Goal: Task Accomplishment & Management: Use online tool/utility

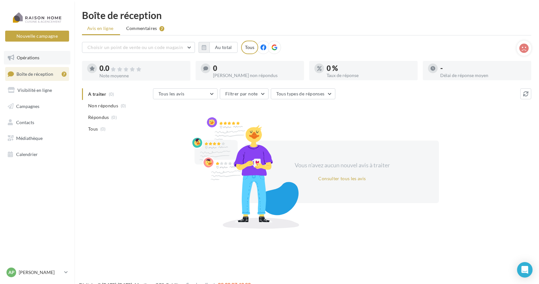
click at [30, 57] on span "Opérations" at bounding box center [28, 57] width 23 height 5
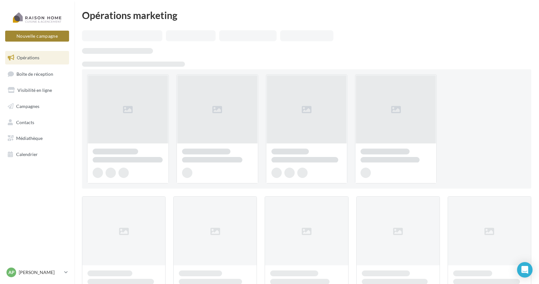
click at [37, 35] on button "Nouvelle campagne" at bounding box center [37, 36] width 64 height 11
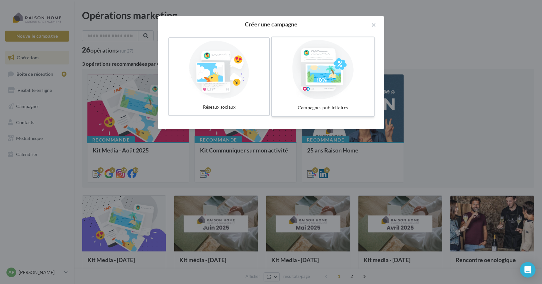
click at [325, 75] on div at bounding box center [323, 69] width 97 height 59
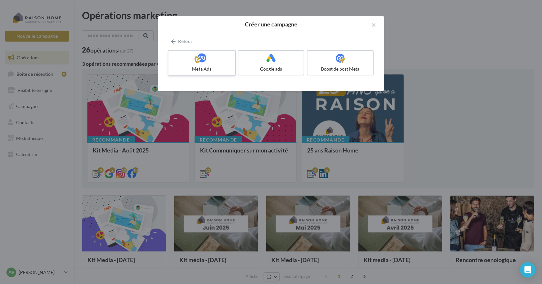
click at [202, 66] on div "Meta Ads" at bounding box center [201, 69] width 61 height 6
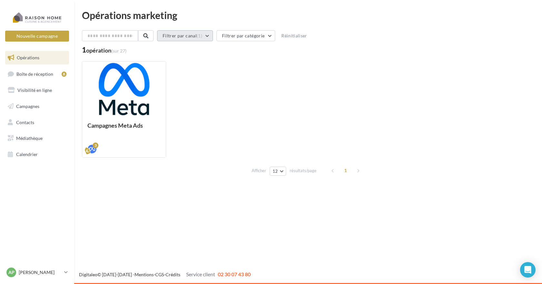
click at [209, 35] on button "Filtrer par canal (1)" at bounding box center [185, 35] width 56 height 11
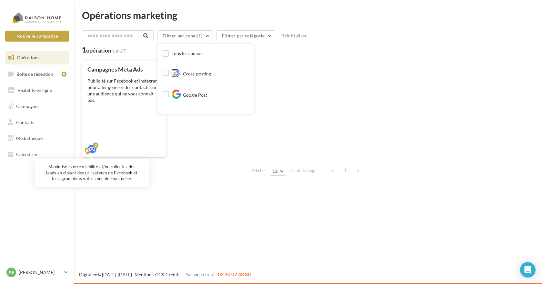
click at [94, 147] on div "3" at bounding box center [96, 146] width 6 height 6
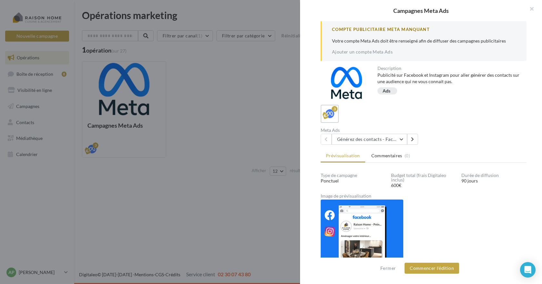
click at [175, 184] on div "Campagnes Meta Ads Compte Publicitaire Meta Manquant Votre compte Meta Ads doit…" at bounding box center [308, 184] width 452 height 0
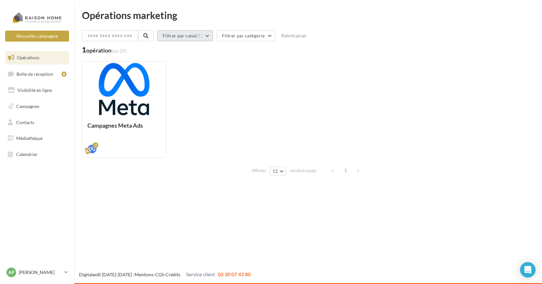
click at [184, 38] on button "Filtrer par canal (1)" at bounding box center [185, 35] width 56 height 11
click at [120, 39] on input "text" at bounding box center [110, 35] width 57 height 11
